Goal: Task Accomplishment & Management: Manage account settings

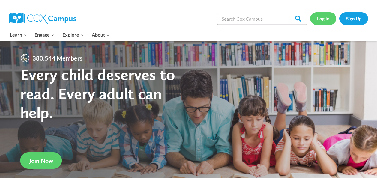
drag, startPoint x: 0, startPoint y: 0, endPoint x: 320, endPoint y: 19, distance: 320.7
click at [320, 19] on link "Log In" at bounding box center [323, 18] width 26 height 12
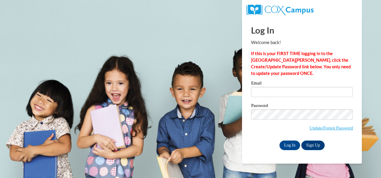
click at [292, 86] on label "Email" at bounding box center [302, 84] width 102 height 6
click at [292, 87] on input "Email" at bounding box center [302, 92] width 102 height 10
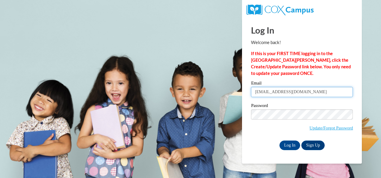
type input "[EMAIL_ADDRESS][DOMAIN_NAME]"
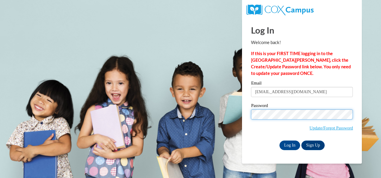
click at [280, 141] on input "Log In" at bounding box center [290, 146] width 21 height 10
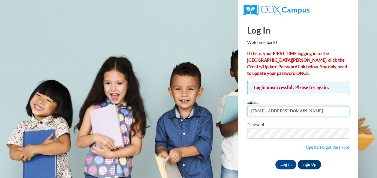
drag, startPoint x: 291, startPoint y: 114, endPoint x: 205, endPoint y: 118, distance: 86.2
click at [205, 118] on body "This site uses cookies to help improve your learning experience. By continuing …" at bounding box center [188, 89] width 377 height 178
